Goal: Task Accomplishment & Management: Use online tool/utility

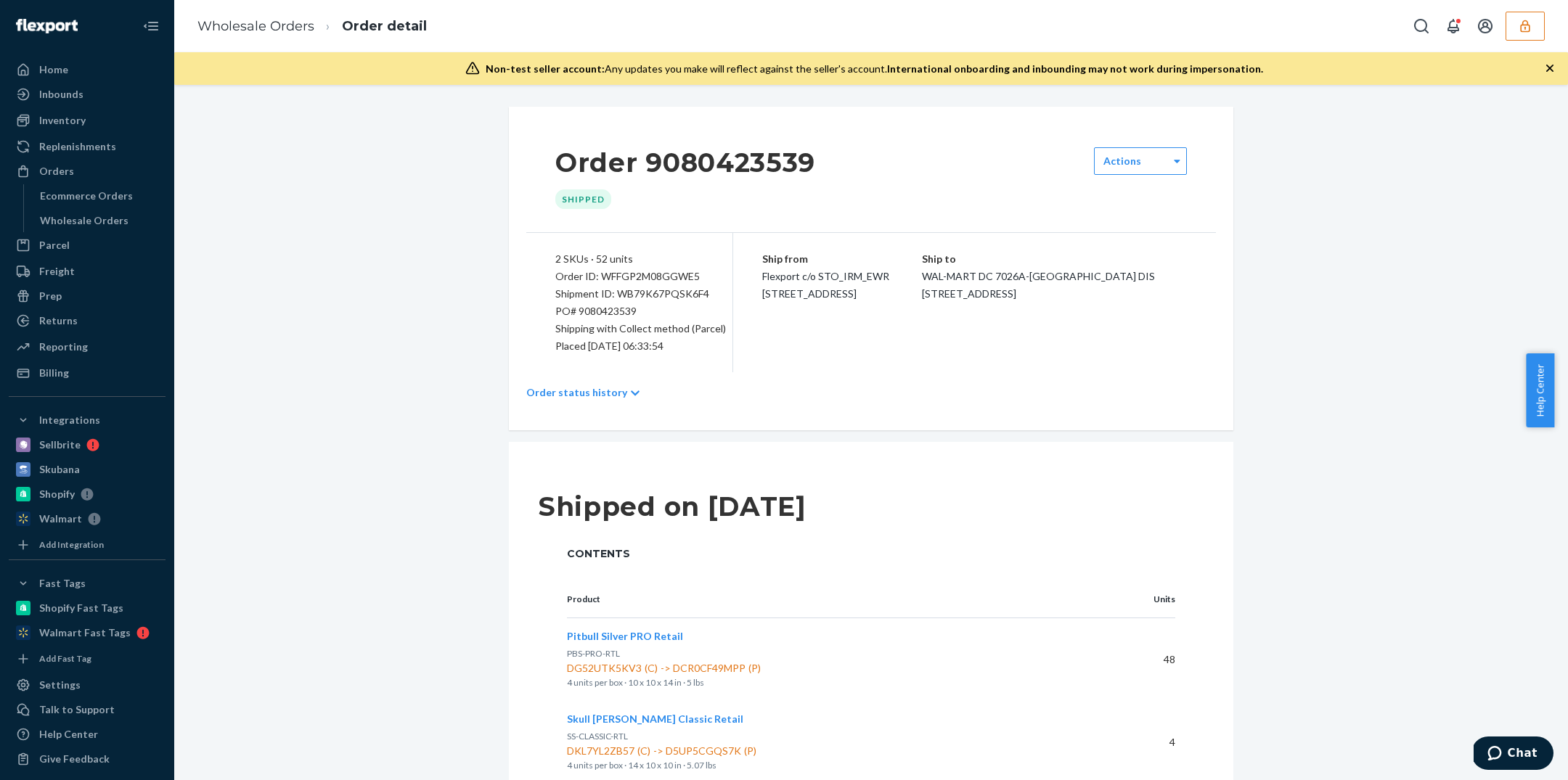
click at [1520, 25] on icon "button" at bounding box center [1524, 25] width 10 height 12
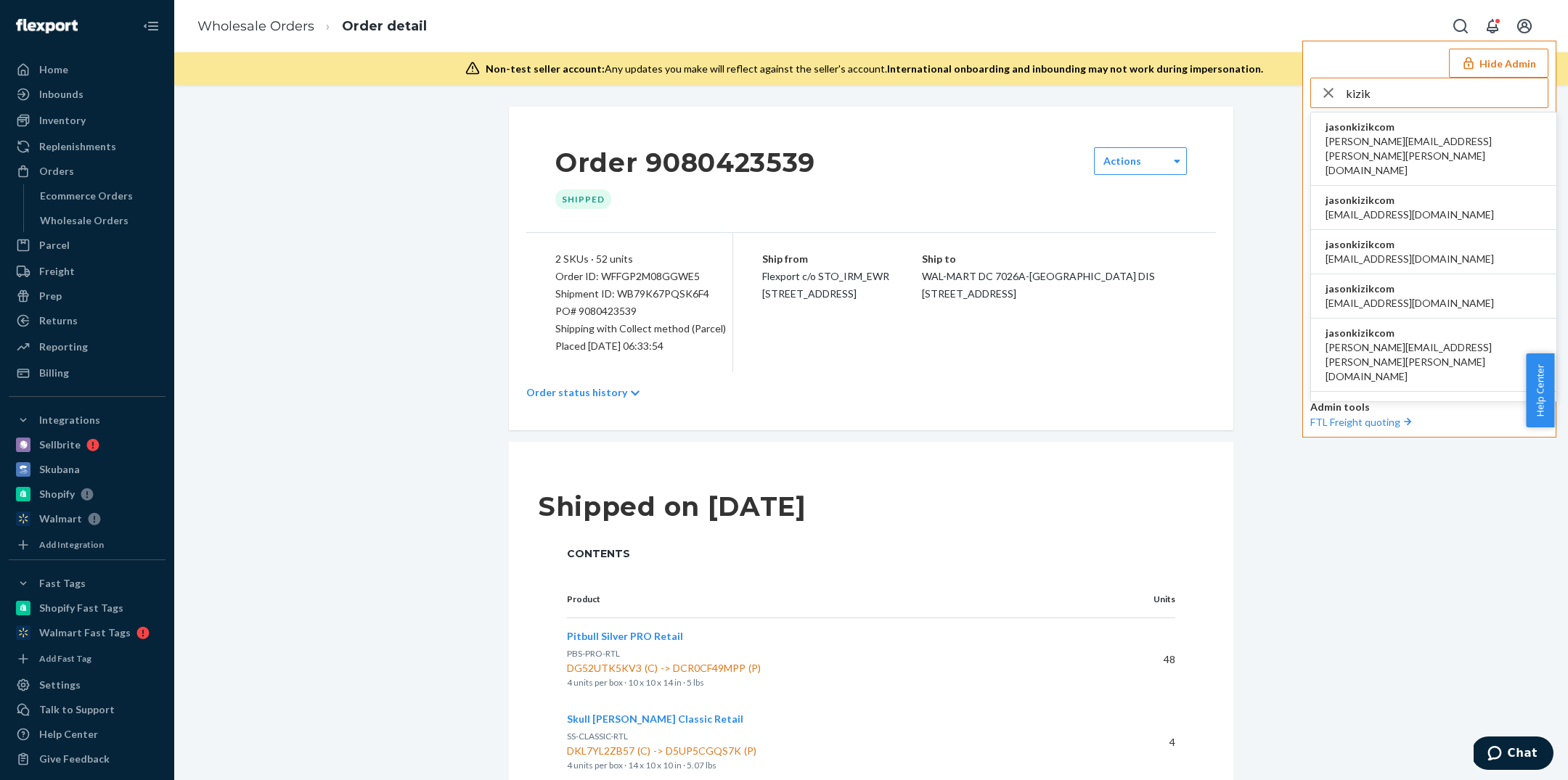
type input "kizik"
click at [1412, 186] on li "jasonkizikcom angelp@squire.com" at bounding box center [1433, 207] width 245 height 44
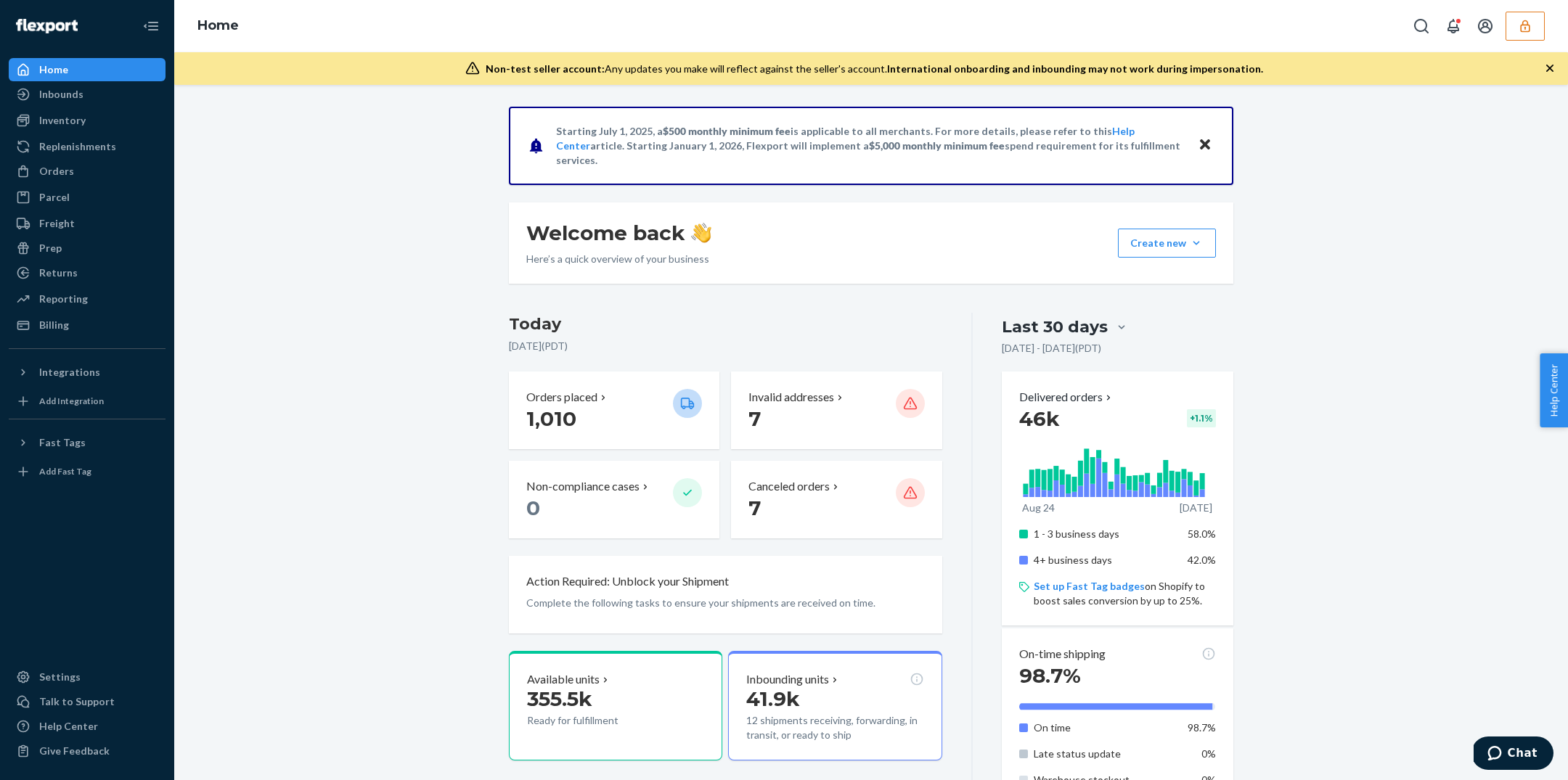
click at [1531, 28] on icon "button" at bounding box center [1525, 26] width 15 height 15
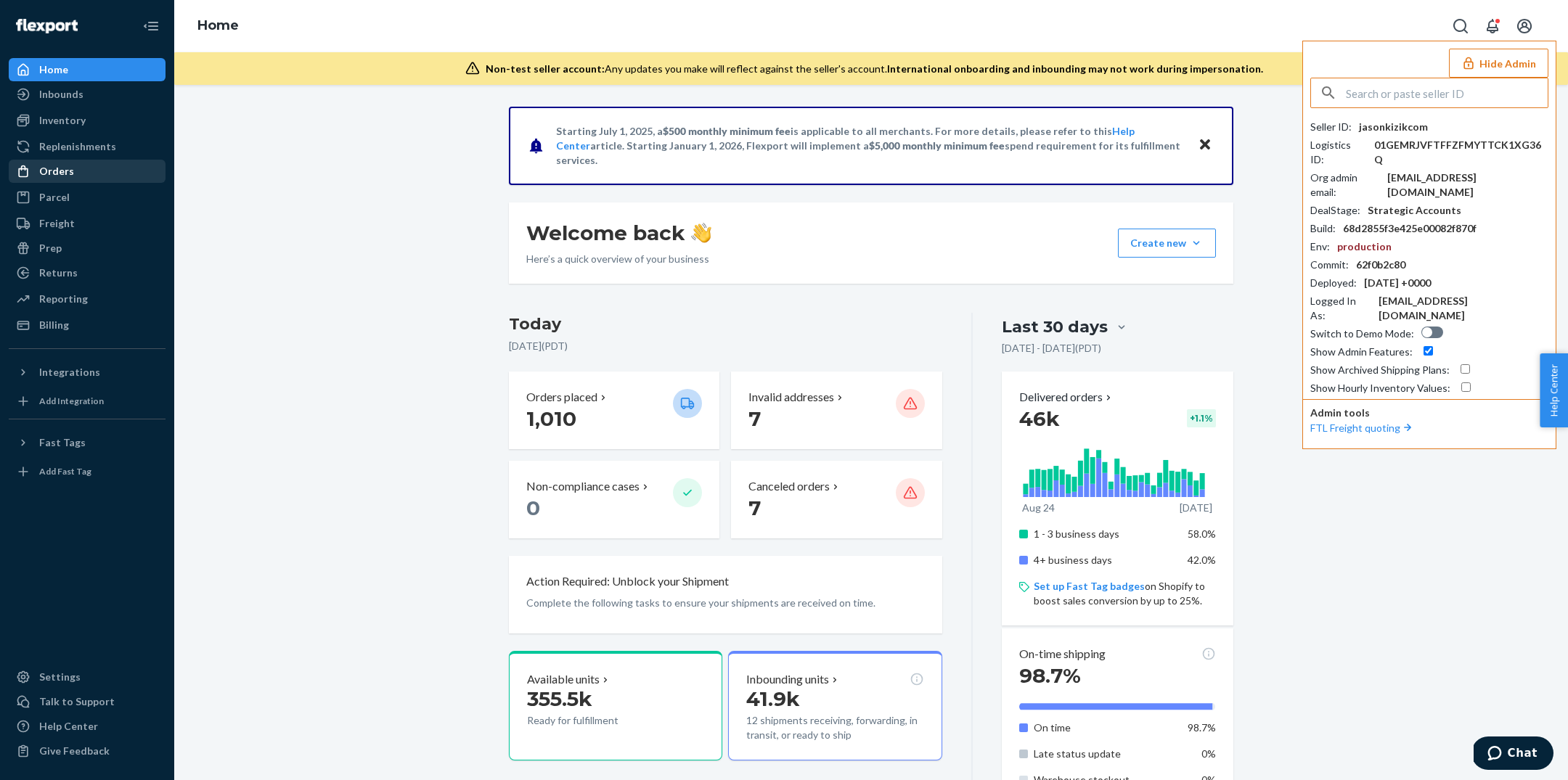
click at [71, 165] on div "Orders" at bounding box center [87, 171] width 154 height 20
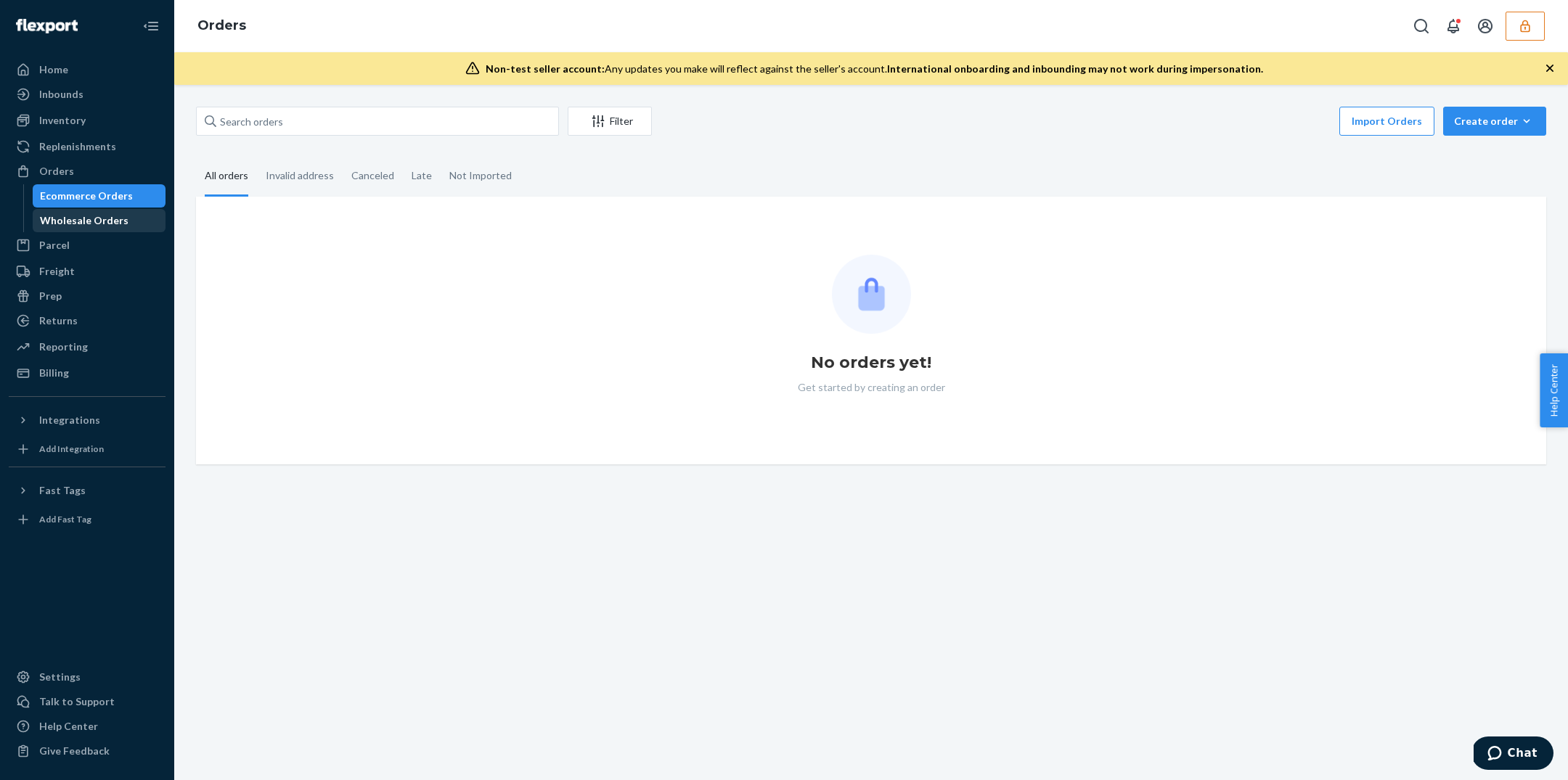
click at [83, 214] on div "Wholesale Orders" at bounding box center [84, 221] width 89 height 15
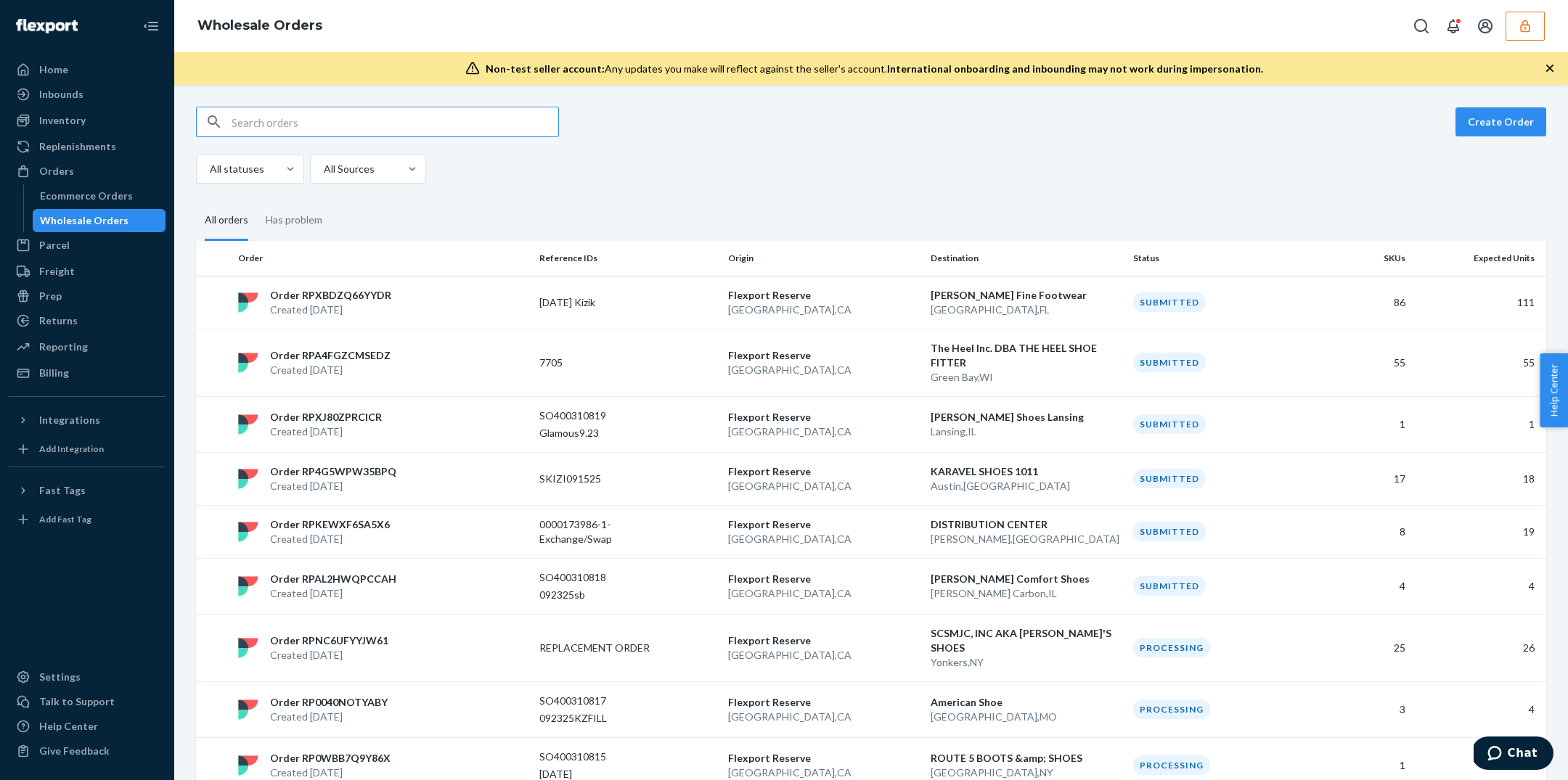
click at [399, 219] on fieldset "All orders Has problem" at bounding box center [871, 220] width 1350 height 40
click at [366, 123] on input "text" at bounding box center [394, 122] width 327 height 29
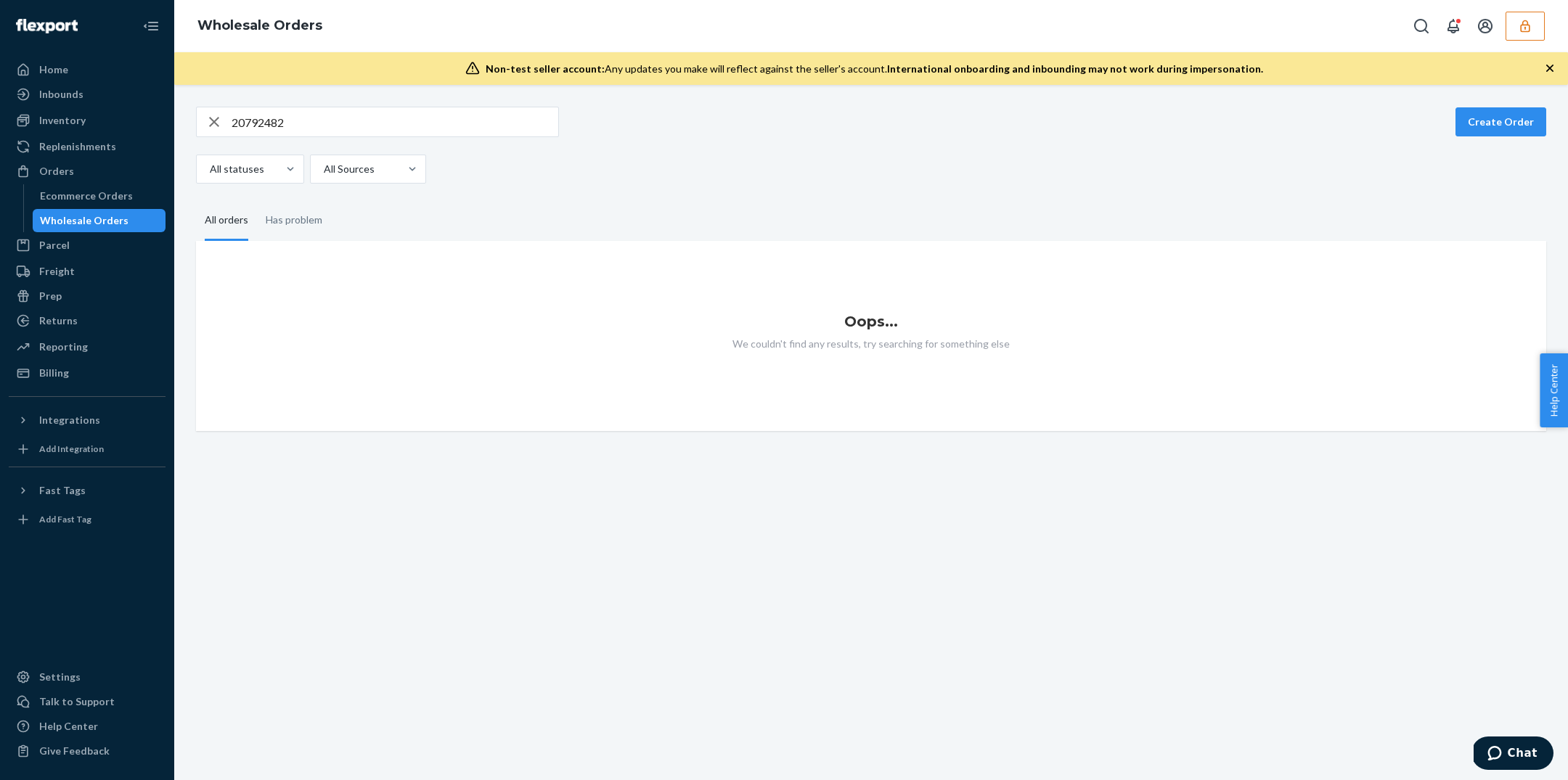
click at [1525, 17] on button "button" at bounding box center [1524, 26] width 40 height 29
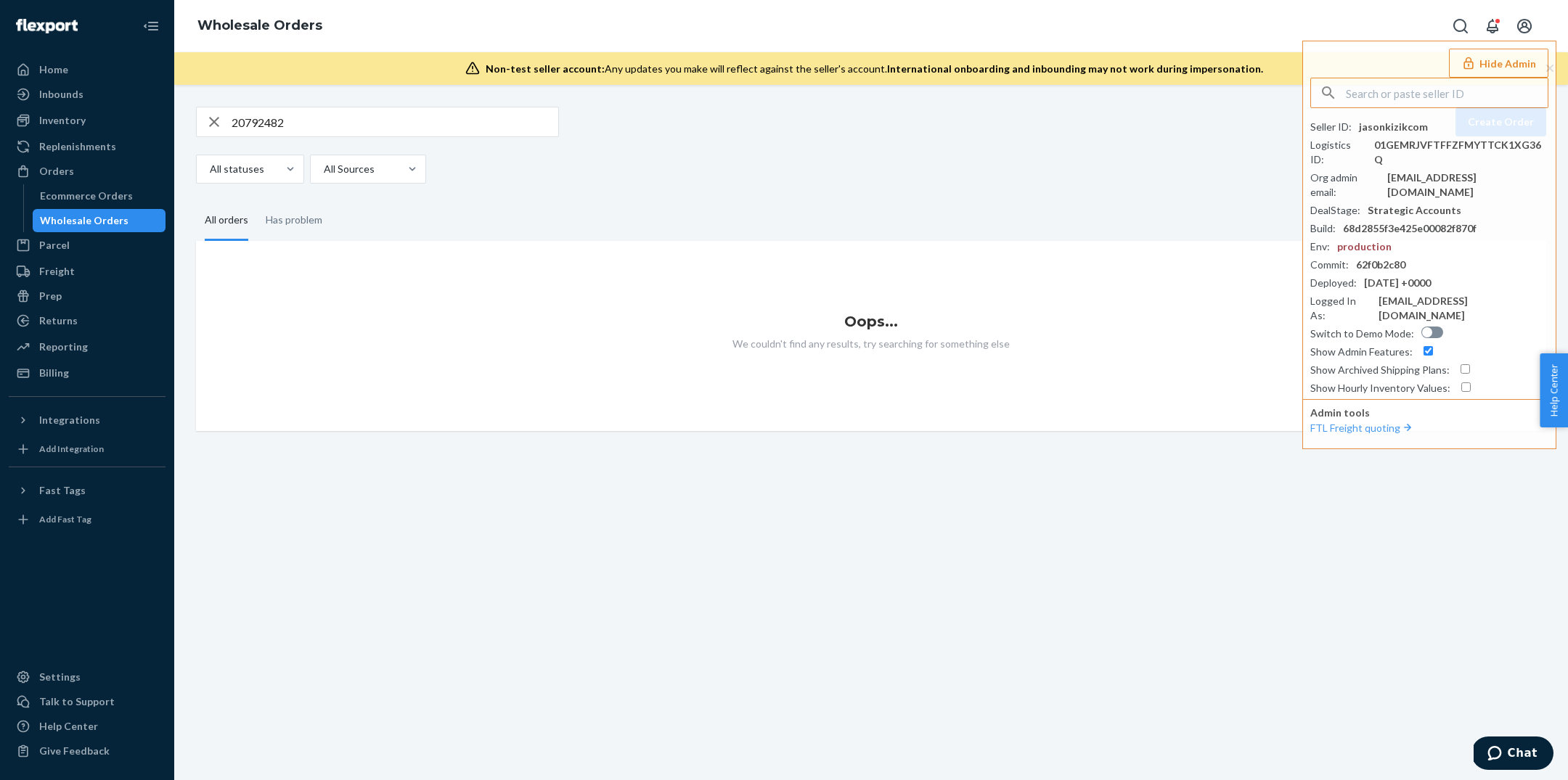
click at [250, 123] on input "20792482" at bounding box center [394, 122] width 327 height 29
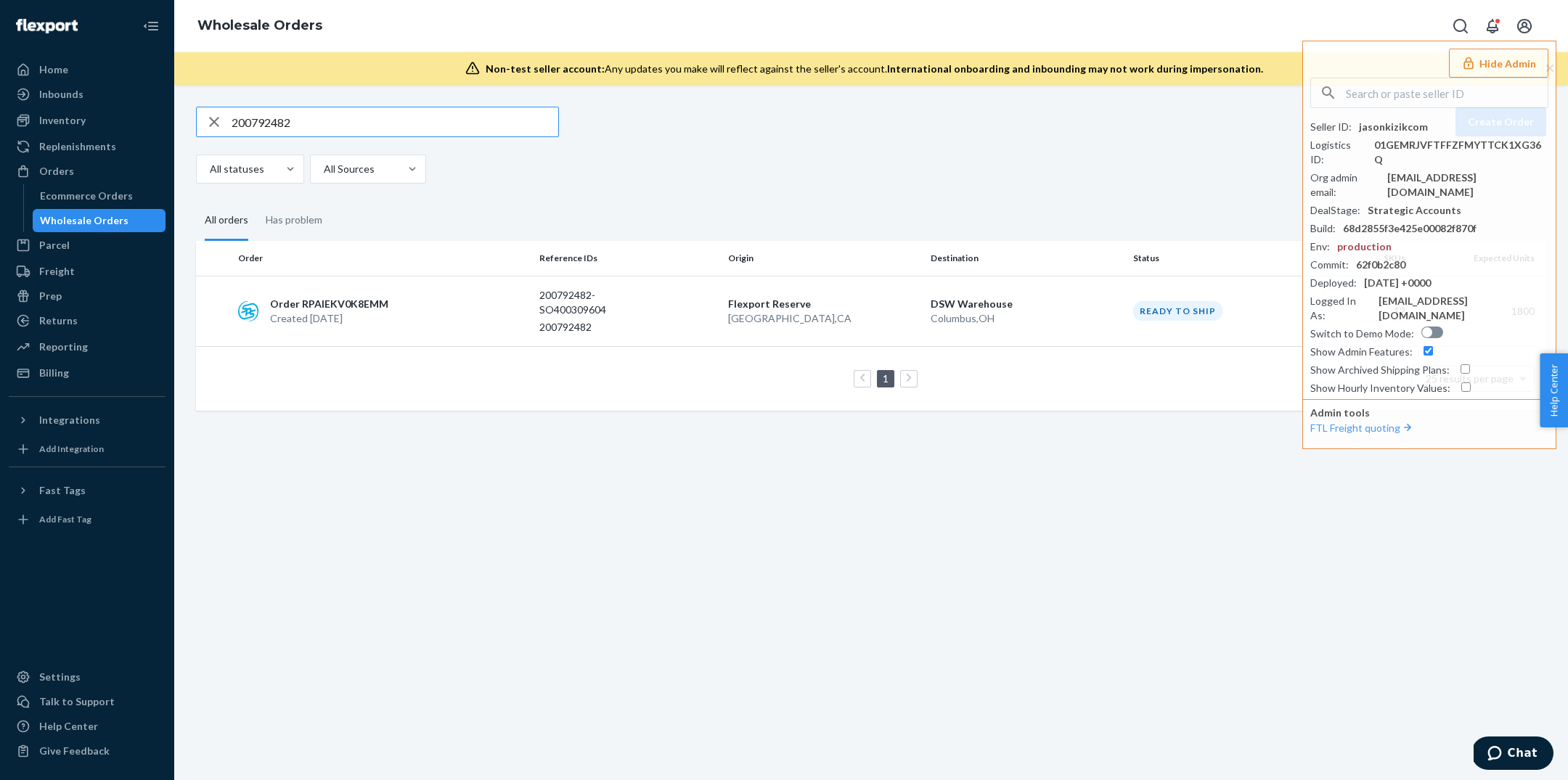
click at [266, 119] on input "200792482" at bounding box center [394, 122] width 327 height 29
paste input "[URL][DOMAIN_NAME]"
type input "200792482"
